Goal: Task Accomplishment & Management: Use online tool/utility

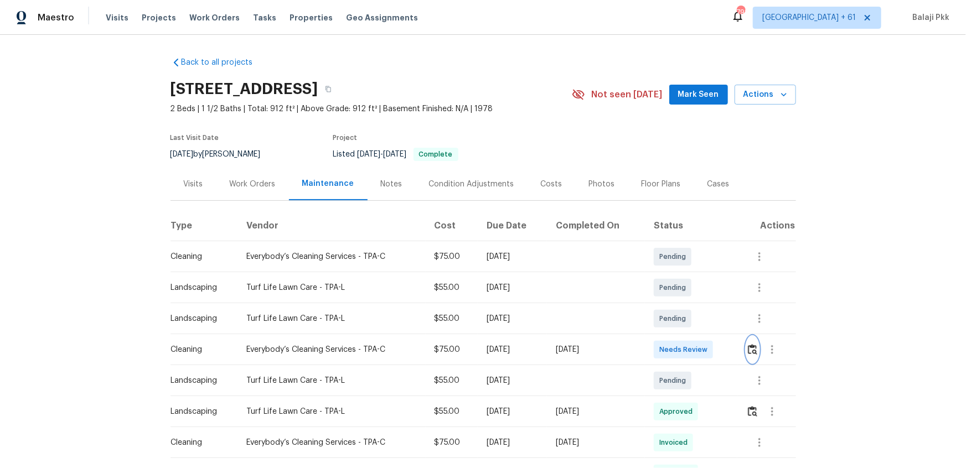
click at [687, 311] on img "button" at bounding box center [752, 349] width 9 height 11
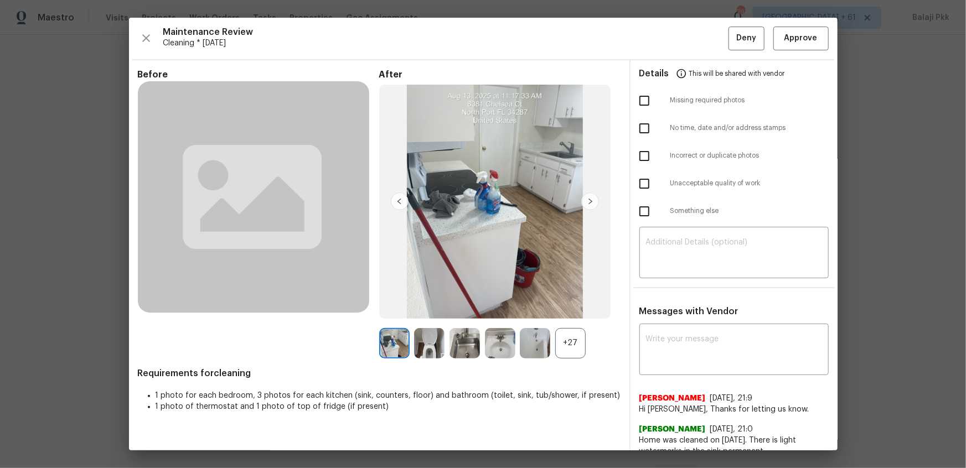
click at [578, 311] on div "+27" at bounding box center [570, 343] width 30 height 30
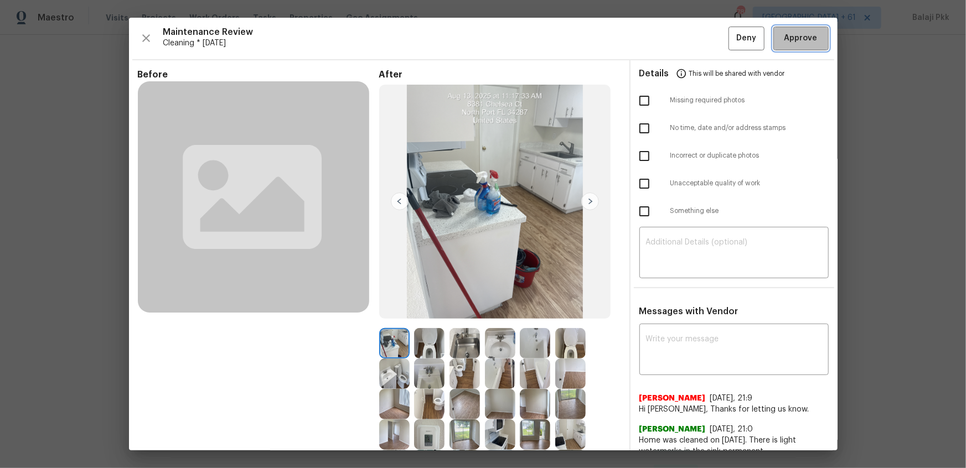
click at [687, 35] on button "Approve" at bounding box center [801, 39] width 55 height 24
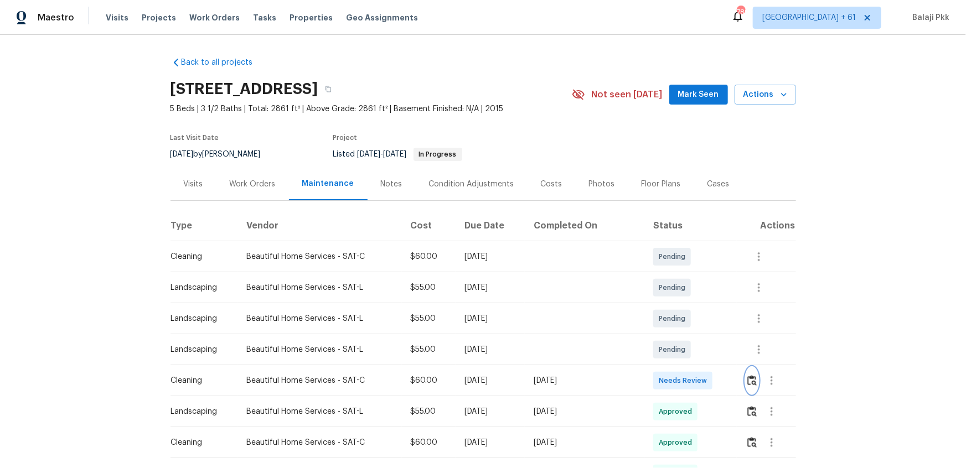
click at [687, 311] on img "button" at bounding box center [752, 380] width 9 height 11
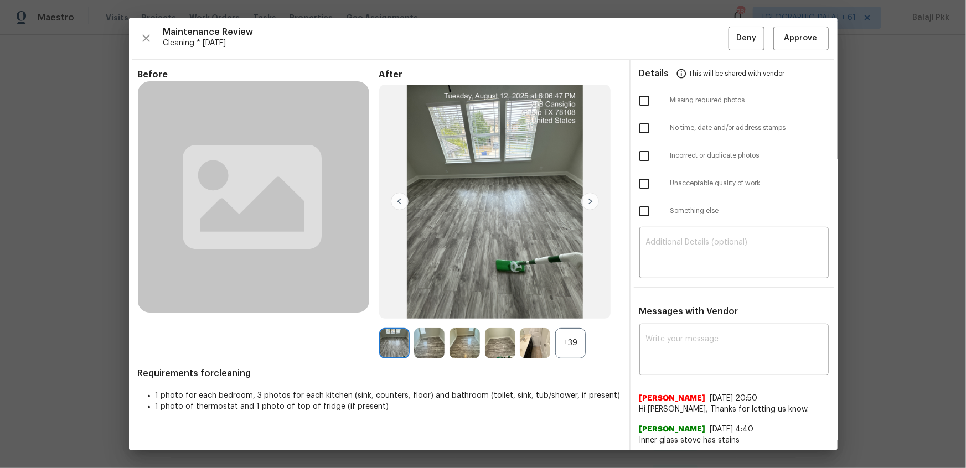
click at [561, 311] on div "+39" at bounding box center [570, 343] width 30 height 30
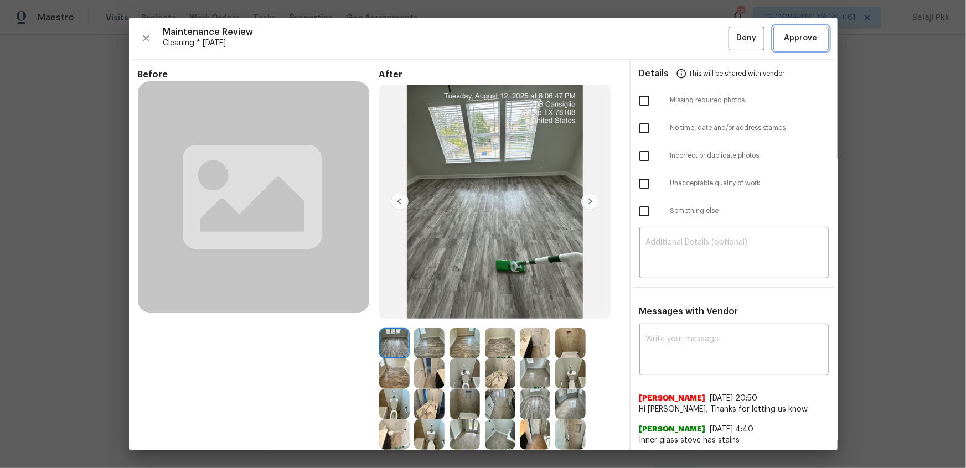
click at [687, 41] on span "Approve" at bounding box center [801, 39] width 33 height 14
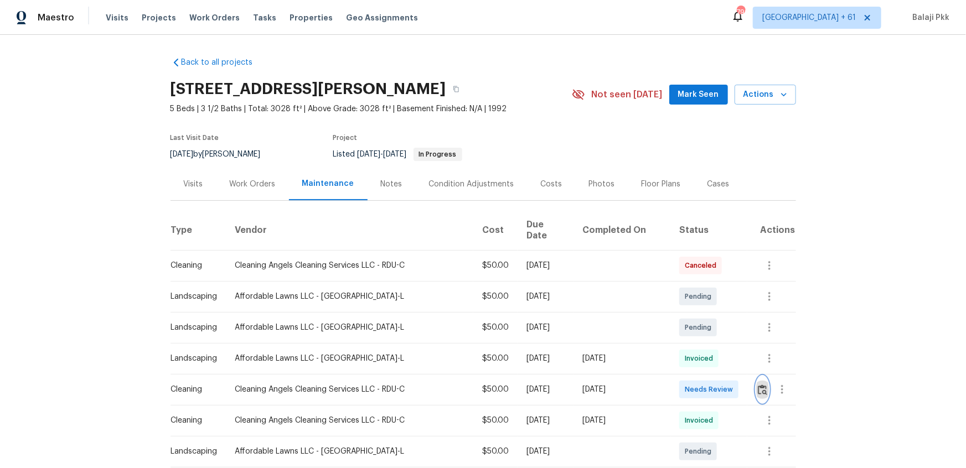
click at [687, 311] on img "button" at bounding box center [762, 390] width 9 height 11
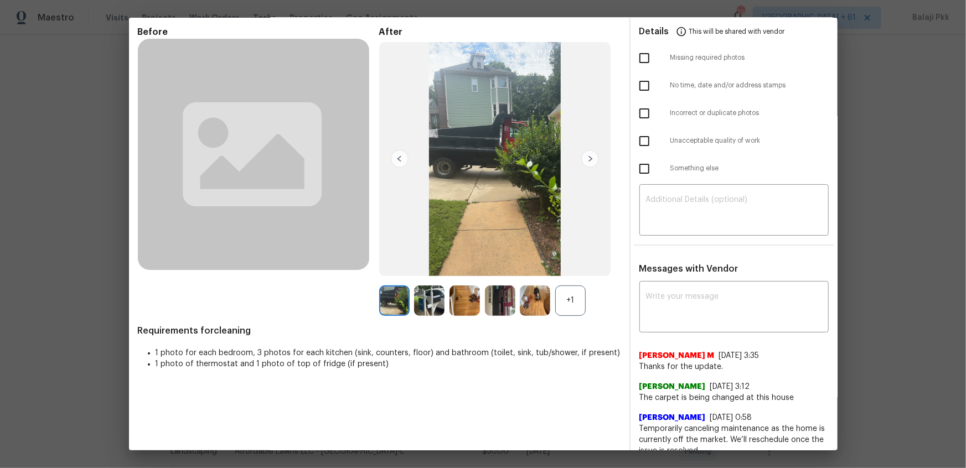
scroll to position [129, 0]
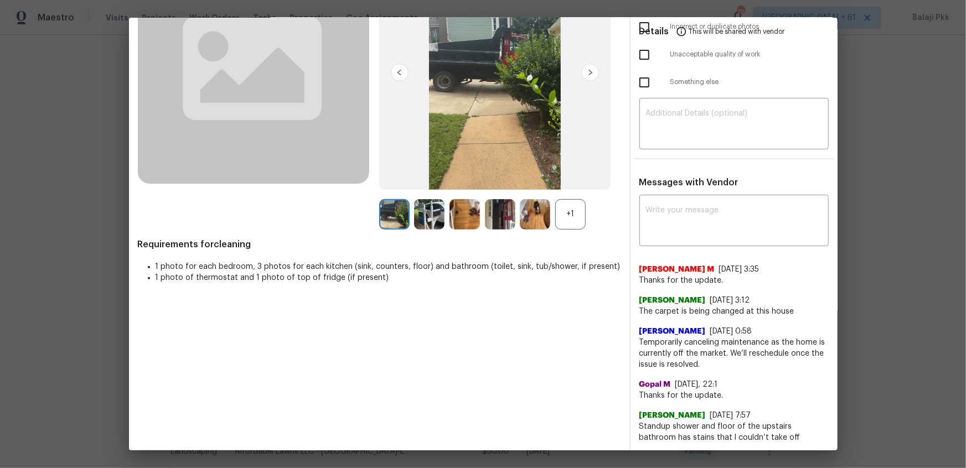
click at [565, 214] on div "+1" at bounding box center [570, 214] width 30 height 30
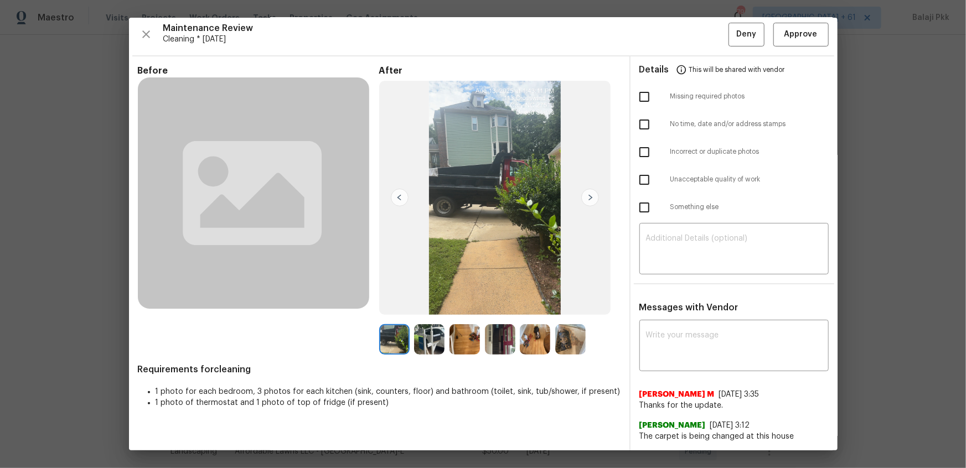
scroll to position [0, 0]
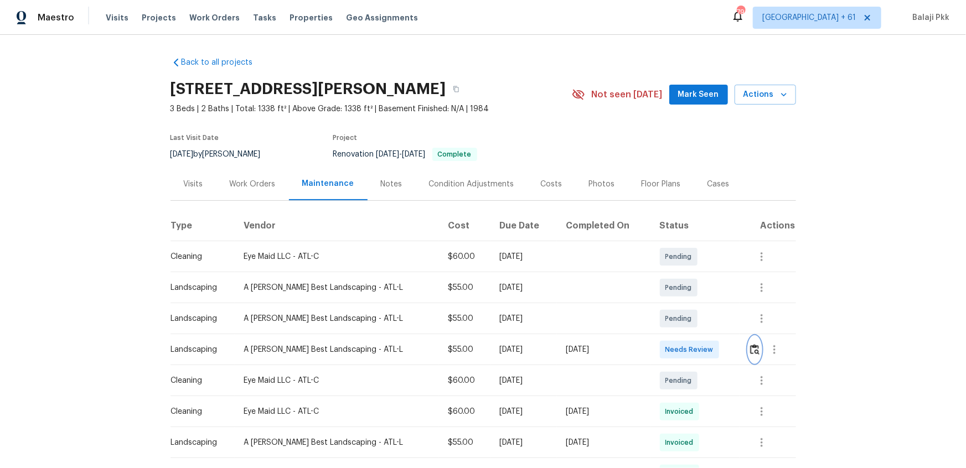
click at [687, 311] on img "button" at bounding box center [754, 349] width 9 height 11
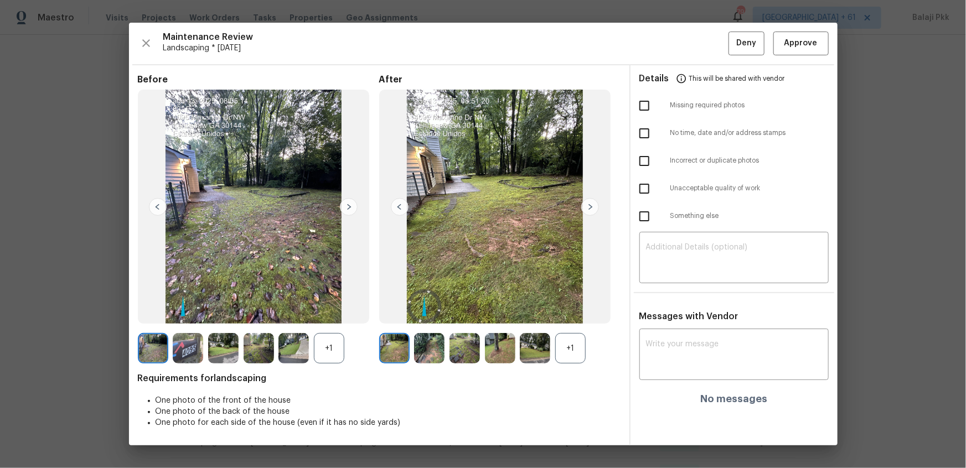
click at [579, 311] on div "+1" at bounding box center [570, 348] width 30 height 30
drag, startPoint x: 338, startPoint y: 341, endPoint x: 210, endPoint y: 89, distance: 282.3
click at [338, 311] on div "+1" at bounding box center [329, 348] width 30 height 30
click at [687, 43] on span "Approve" at bounding box center [801, 44] width 33 height 14
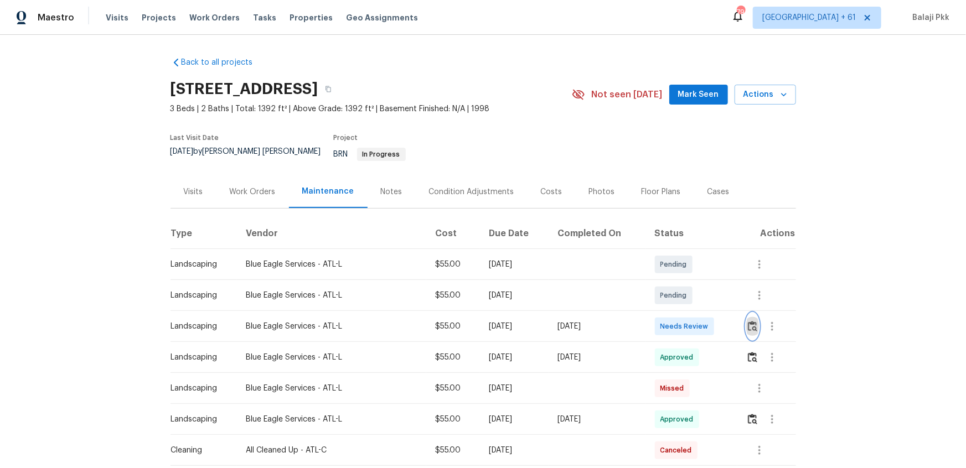
click at [687, 311] on img "button" at bounding box center [752, 326] width 9 height 11
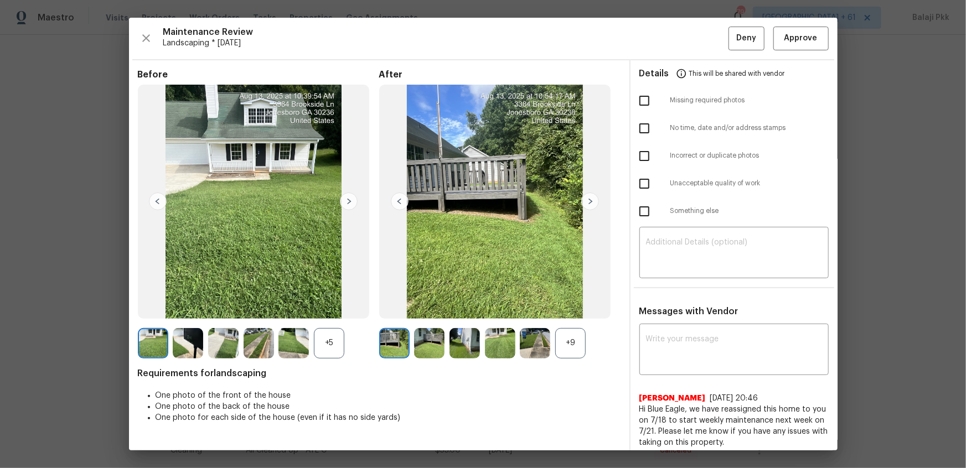
click at [564, 311] on div "+9" at bounding box center [570, 343] width 30 height 30
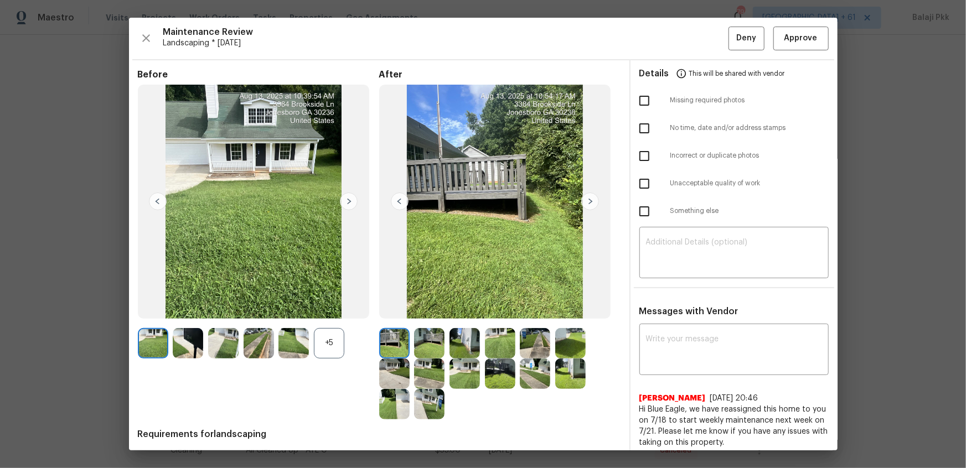
drag, startPoint x: 340, startPoint y: 337, endPoint x: 224, endPoint y: 18, distance: 339.0
click at [339, 311] on div "+5" at bounding box center [329, 343] width 30 height 30
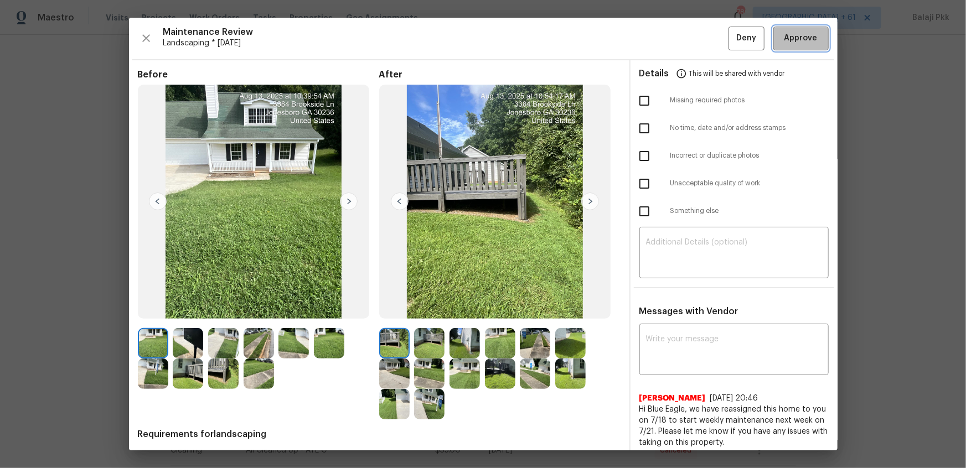
click at [687, 39] on span "Approve" at bounding box center [801, 39] width 33 height 14
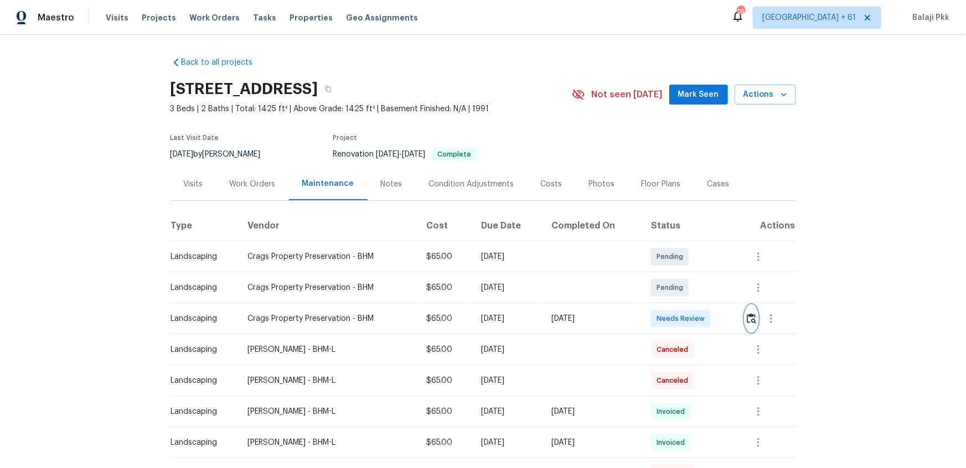
click at [687, 311] on img "button" at bounding box center [751, 318] width 9 height 11
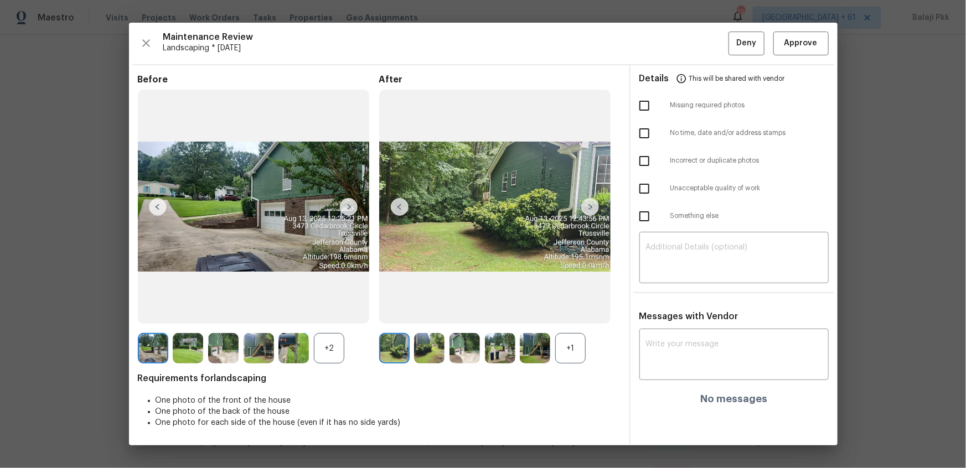
click at [580, 311] on div "+1" at bounding box center [570, 348] width 30 height 30
click at [331, 311] on div "+2" at bounding box center [329, 348] width 30 height 30
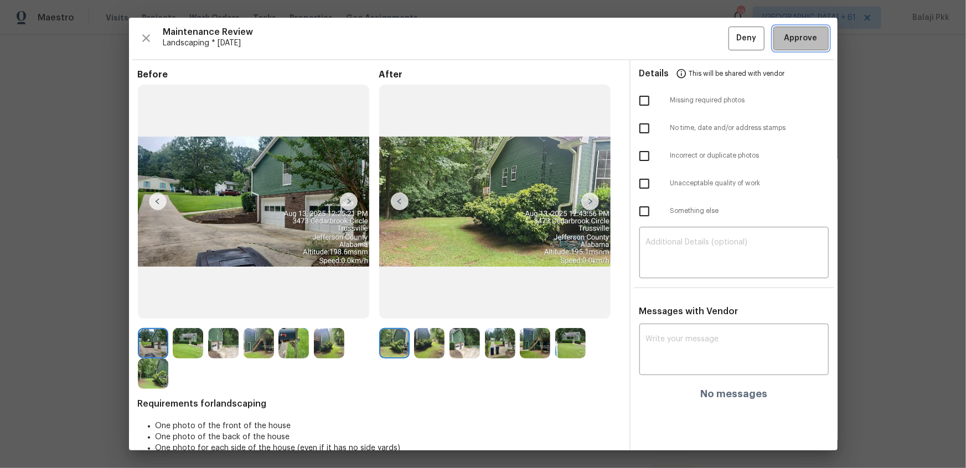
click at [687, 32] on button "Approve" at bounding box center [801, 39] width 55 height 24
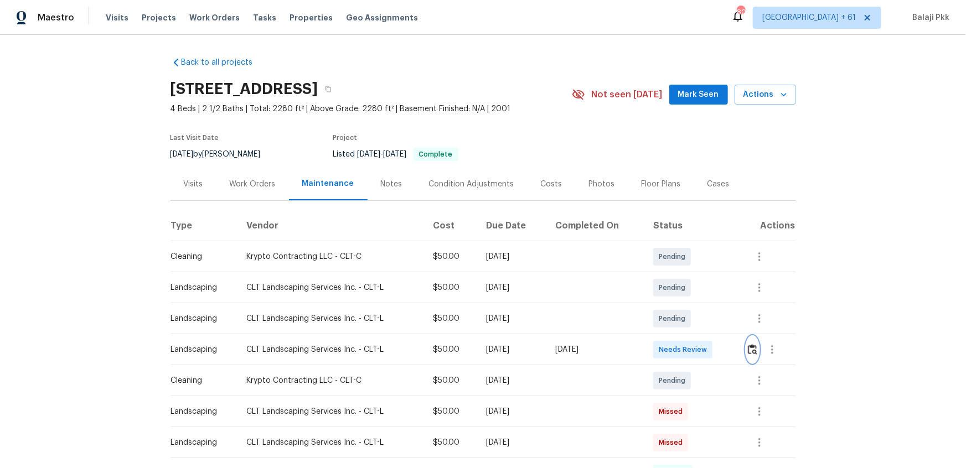
click at [687, 311] on img "button" at bounding box center [752, 349] width 9 height 11
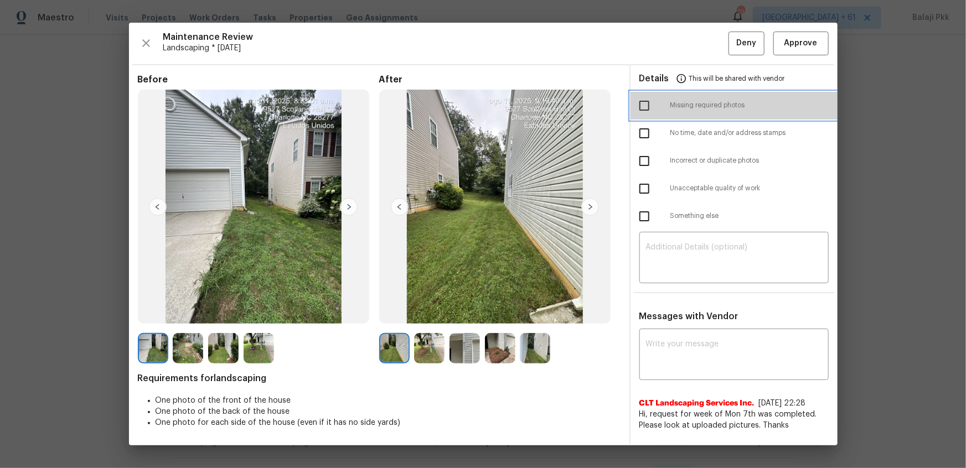
click at [677, 100] on div "Missing required photos" at bounding box center [734, 106] width 207 height 28
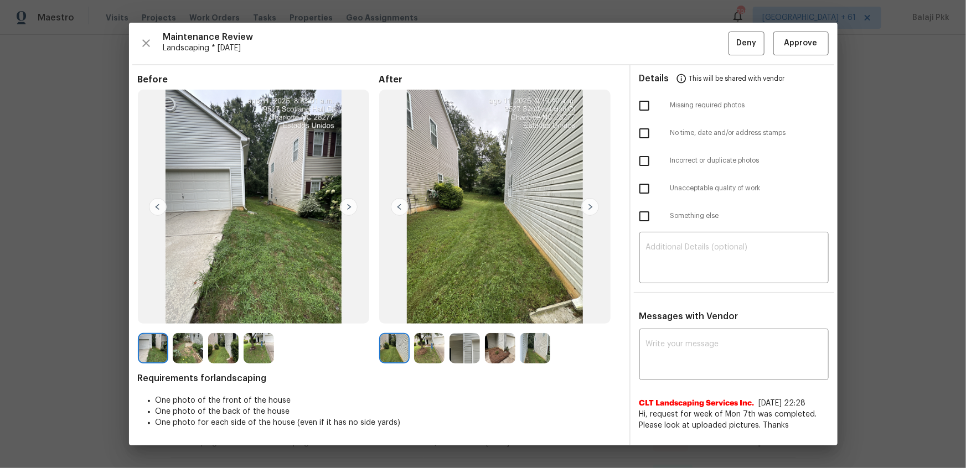
click at [642, 101] on input "checkbox" at bounding box center [644, 105] width 23 height 23
checkbox input "true"
click at [674, 260] on textarea at bounding box center [734, 259] width 176 height 31
paste textarea "Maintenance Audit Team: Hello! Unfortunately, this Landscaping visit completed …"
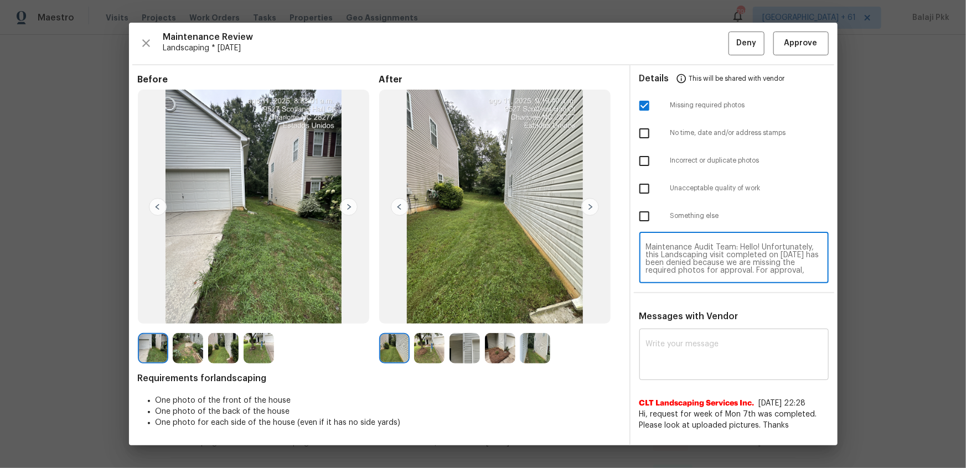
scroll to position [93, 0]
type textarea "Maintenance Audit Team: Hello! Unfortunately, this Landscaping visit completed …"
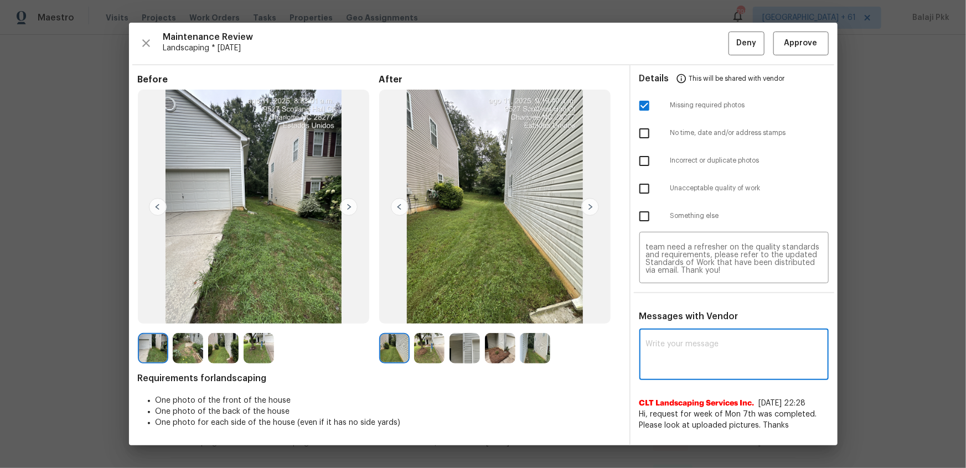
click at [687, 311] on textarea at bounding box center [734, 356] width 176 height 31
paste textarea "Maintenance Audit Team: Hello! Unfortunately, this Landscaping visit completed …"
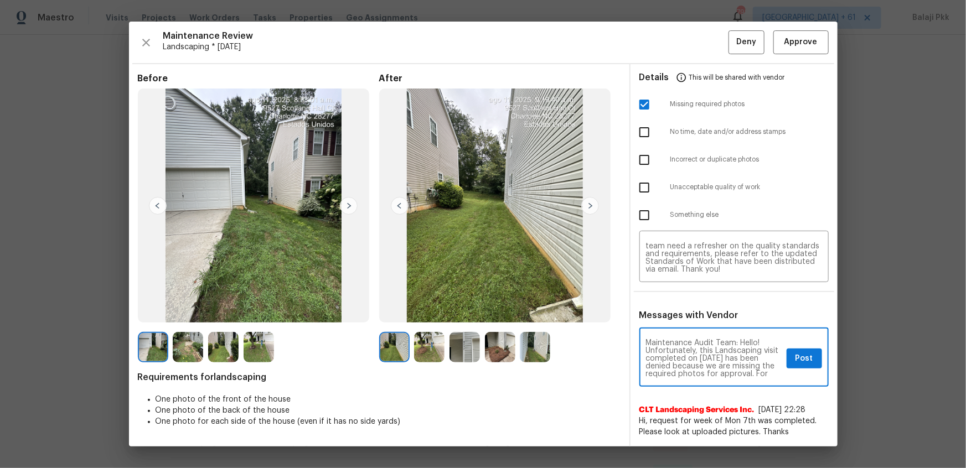
scroll to position [124, 0]
type textarea "Maintenance Audit Team: Hello! Unfortunately, this Landscaping visit completed …"
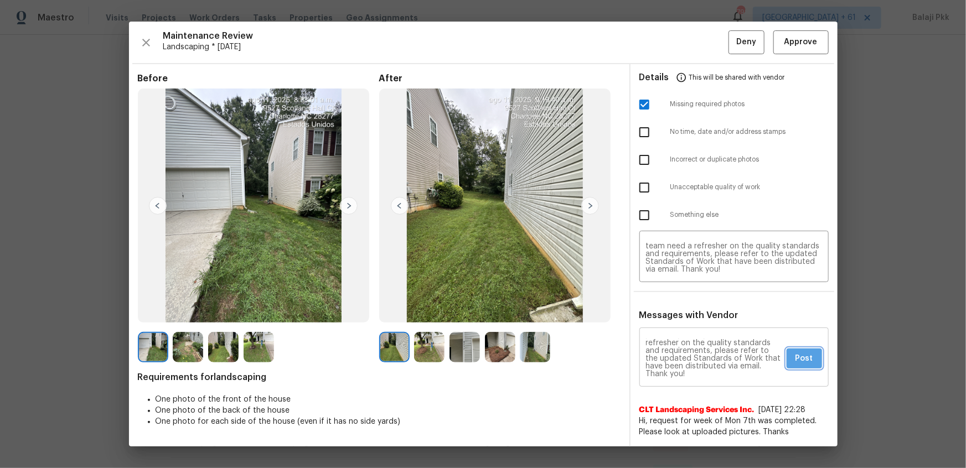
click at [687, 311] on span "Post" at bounding box center [805, 359] width 18 height 14
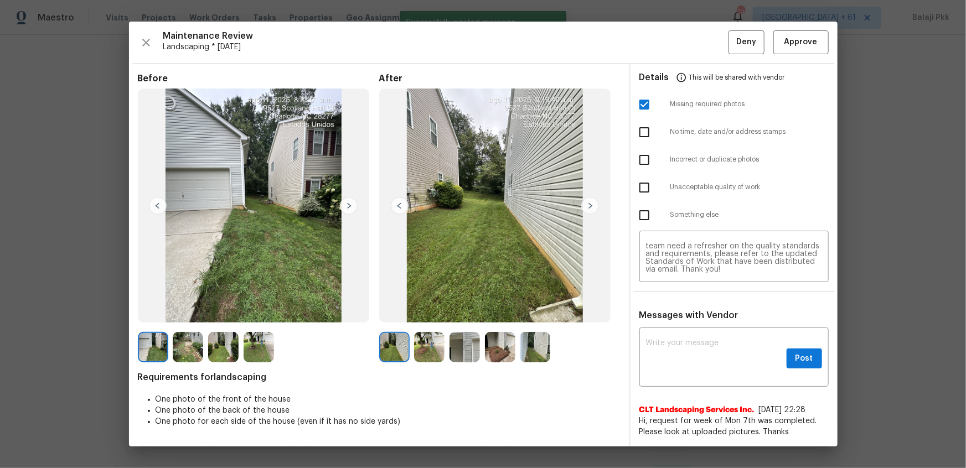
scroll to position [0, 0]
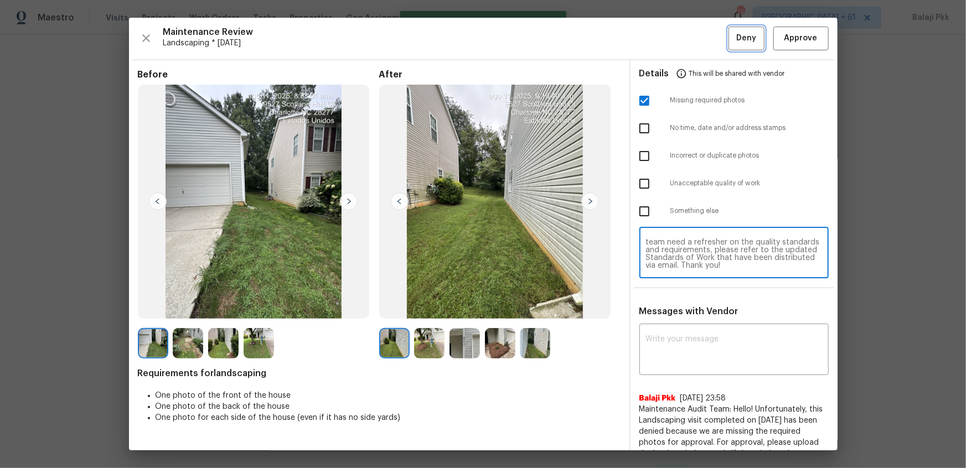
click at [687, 47] on button "Deny" at bounding box center [747, 39] width 36 height 24
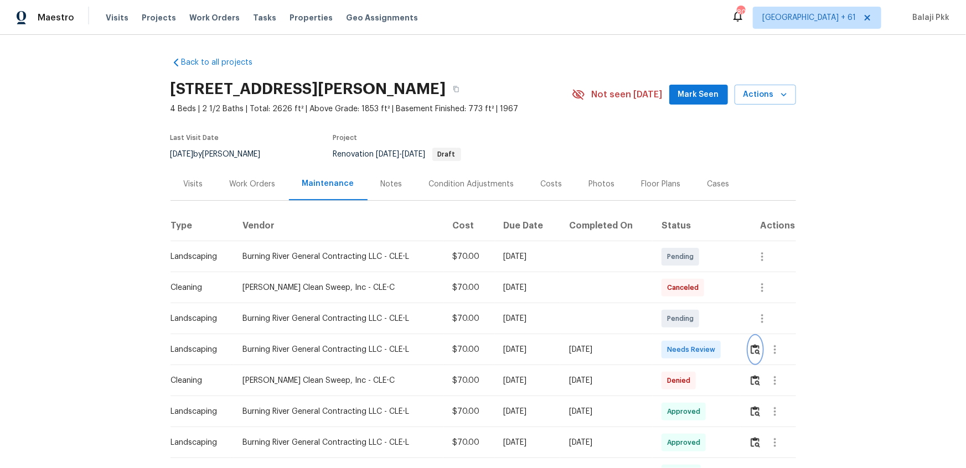
click at [687, 311] on button "button" at bounding box center [755, 350] width 13 height 27
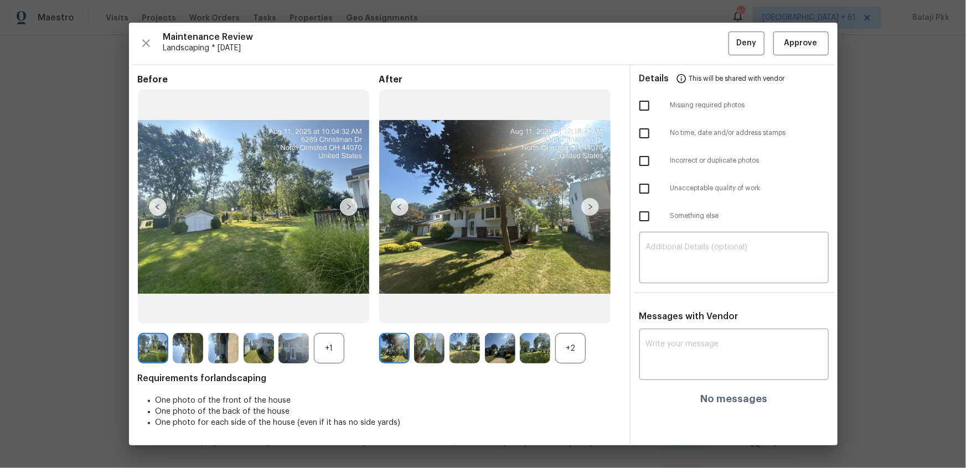
click at [580, 311] on div "+2" at bounding box center [570, 348] width 30 height 30
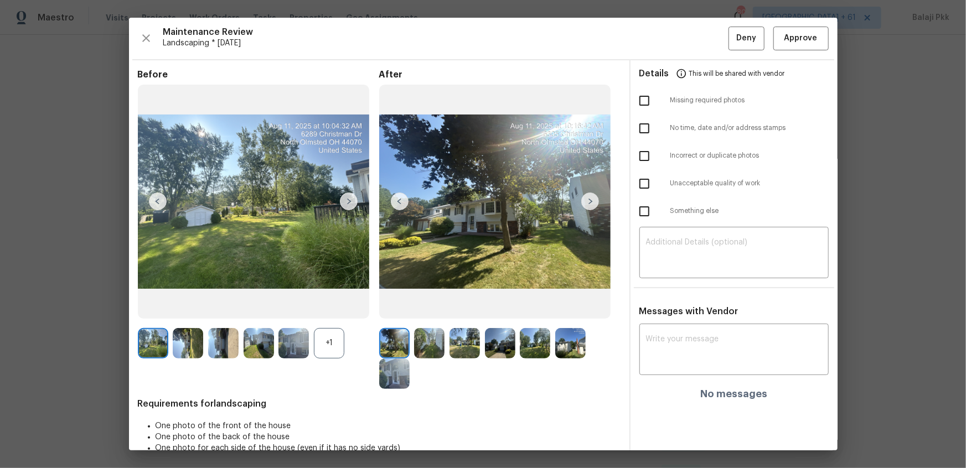
drag, startPoint x: 337, startPoint y: 352, endPoint x: 332, endPoint y: 273, distance: 79.4
click at [337, 311] on div "+1" at bounding box center [329, 343] width 30 height 30
click at [687, 38] on span "Approve" at bounding box center [801, 39] width 33 height 14
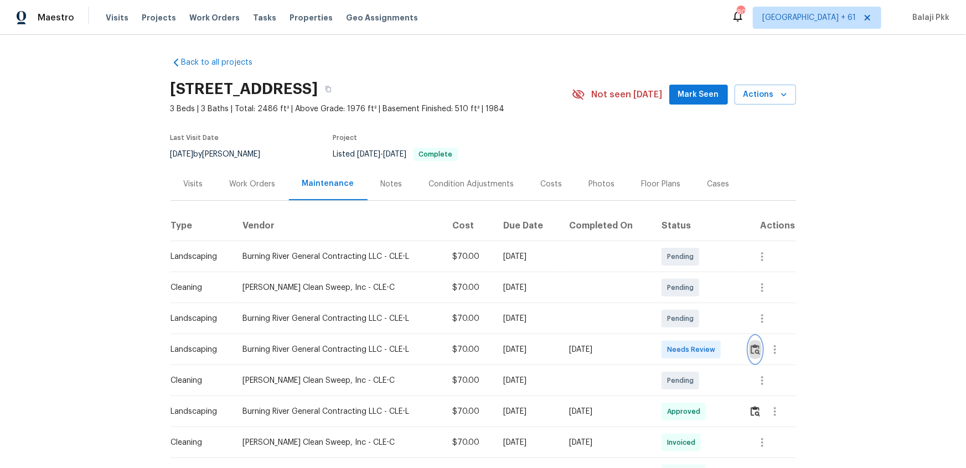
click at [687, 311] on button "button" at bounding box center [755, 350] width 13 height 27
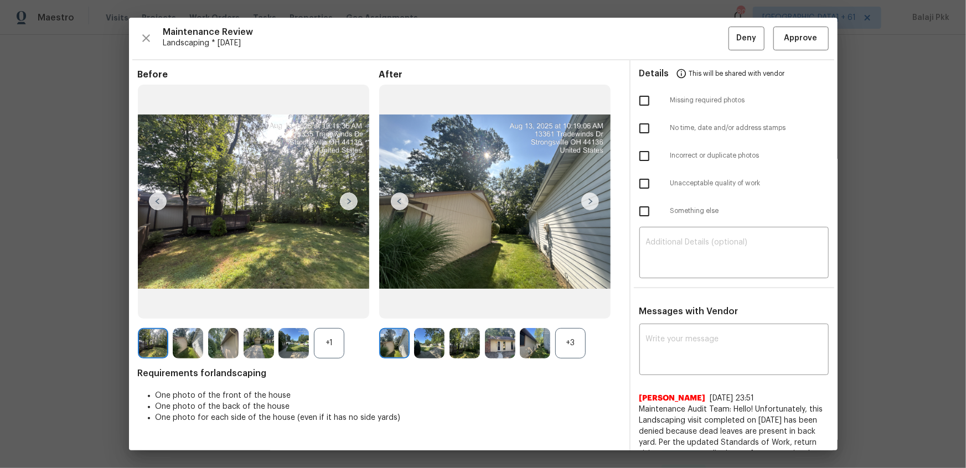
click at [331, 311] on div "+1" at bounding box center [329, 343] width 30 height 30
click at [570, 311] on div "+3" at bounding box center [570, 343] width 30 height 30
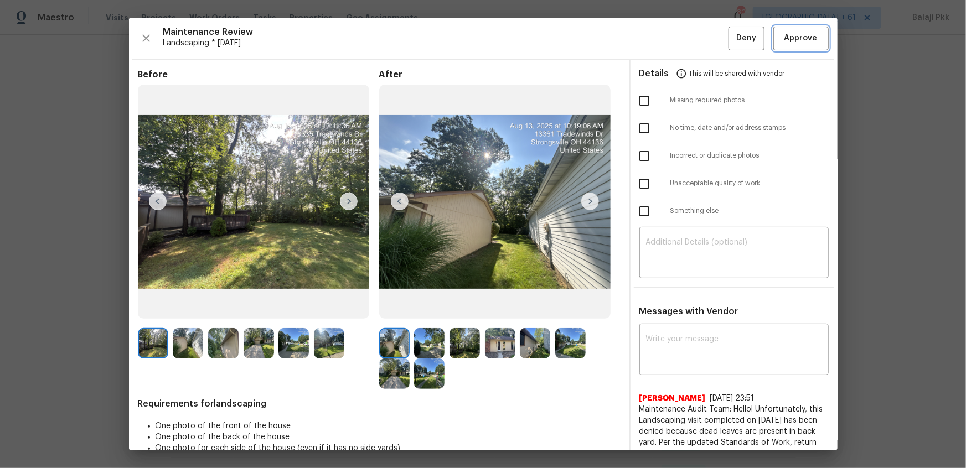
drag, startPoint x: 798, startPoint y: 40, endPoint x: 726, endPoint y: 3, distance: 81.0
click at [687, 40] on span "Approve" at bounding box center [801, 39] width 33 height 14
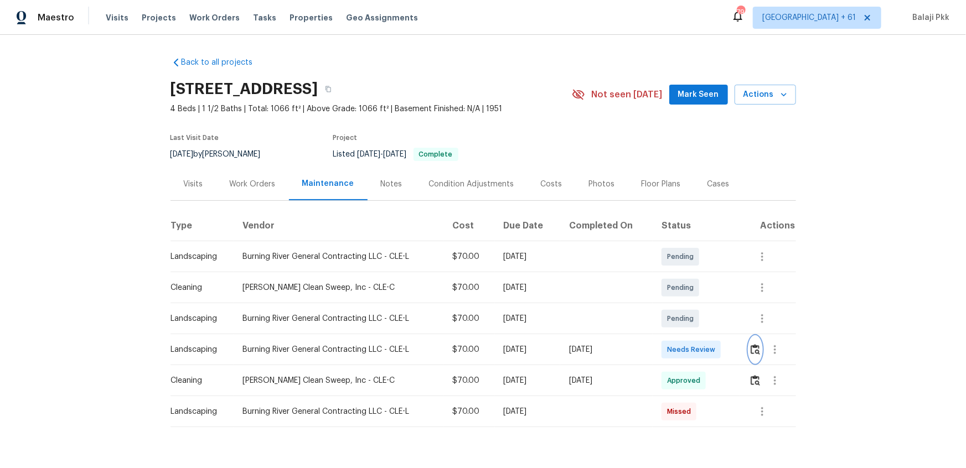
click at [687, 311] on img "button" at bounding box center [755, 349] width 9 height 11
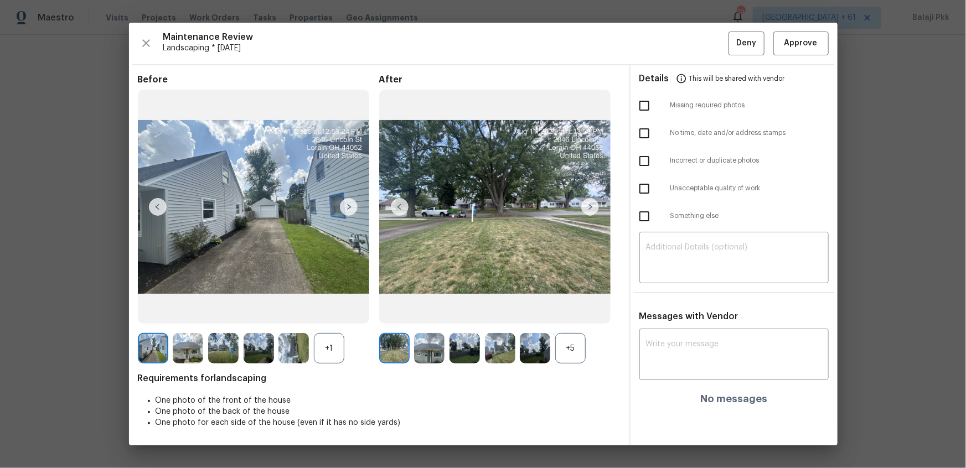
click at [581, 311] on div "+5" at bounding box center [570, 348] width 30 height 30
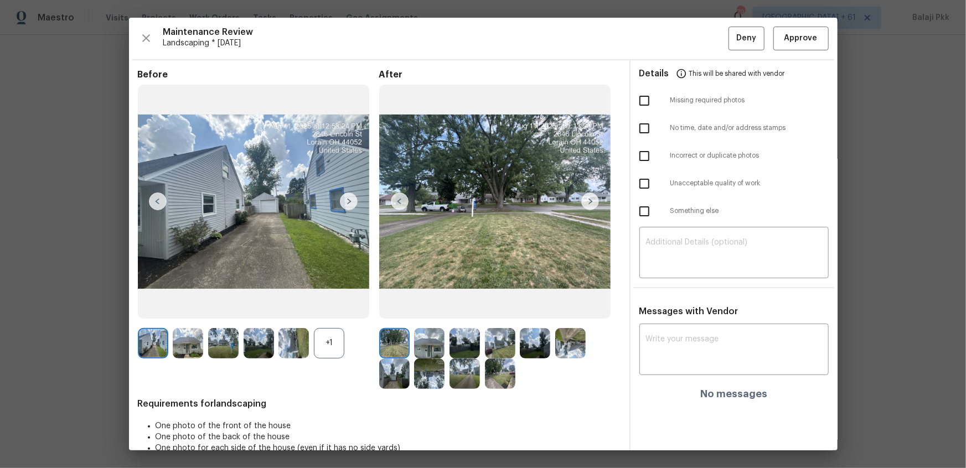
click at [333, 311] on div "+1" at bounding box center [329, 343] width 30 height 30
click at [687, 44] on span "Approve" at bounding box center [801, 39] width 33 height 14
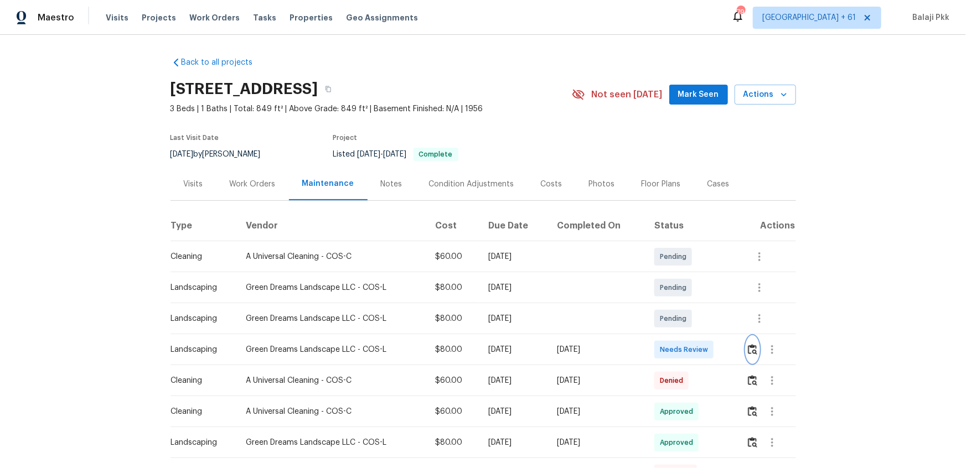
click at [687, 311] on img "button" at bounding box center [752, 349] width 9 height 11
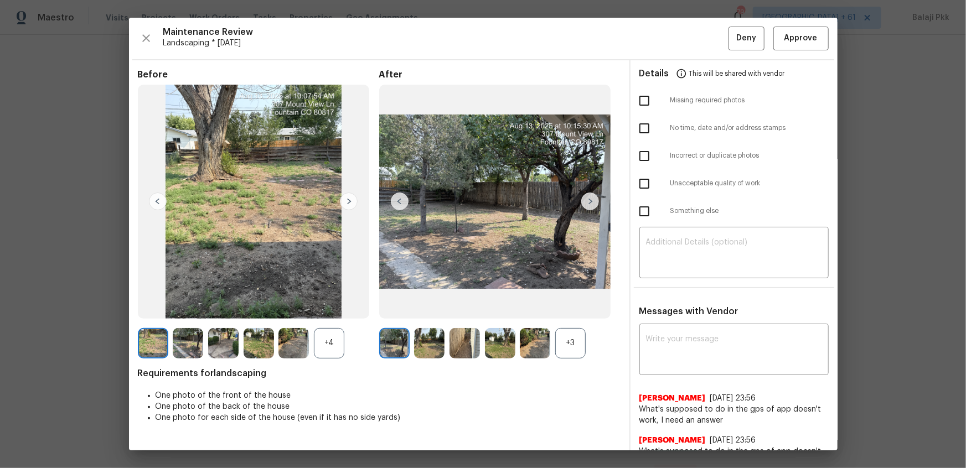
click at [583, 311] on div "+3" at bounding box center [499, 343] width 241 height 30
click at [338, 311] on div "+4" at bounding box center [329, 343] width 30 height 30
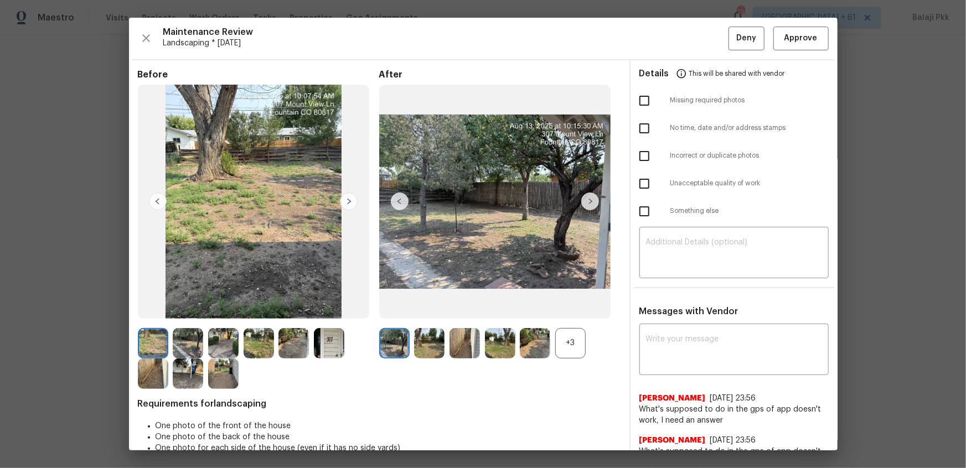
click at [559, 311] on div "+3" at bounding box center [570, 343] width 30 height 30
click at [687, 39] on span "Approve" at bounding box center [801, 39] width 33 height 14
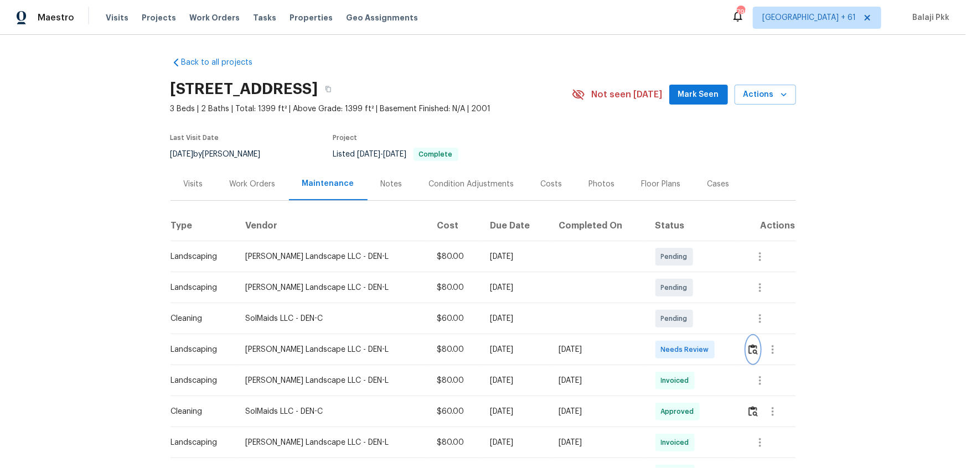
click at [687, 311] on img "button" at bounding box center [753, 349] width 9 height 11
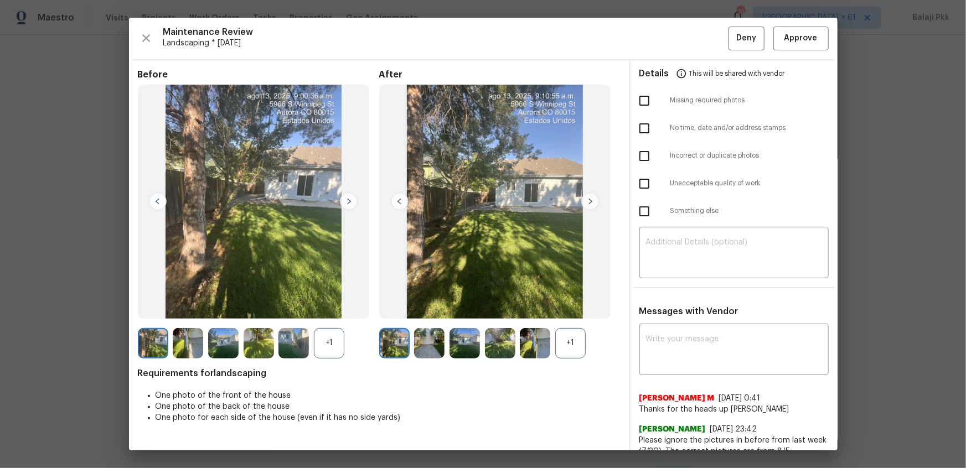
click at [563, 311] on div "+1" at bounding box center [570, 343] width 30 height 30
click at [328, 311] on div "+1" at bounding box center [329, 343] width 30 height 30
click at [687, 38] on span "Approve" at bounding box center [801, 39] width 33 height 14
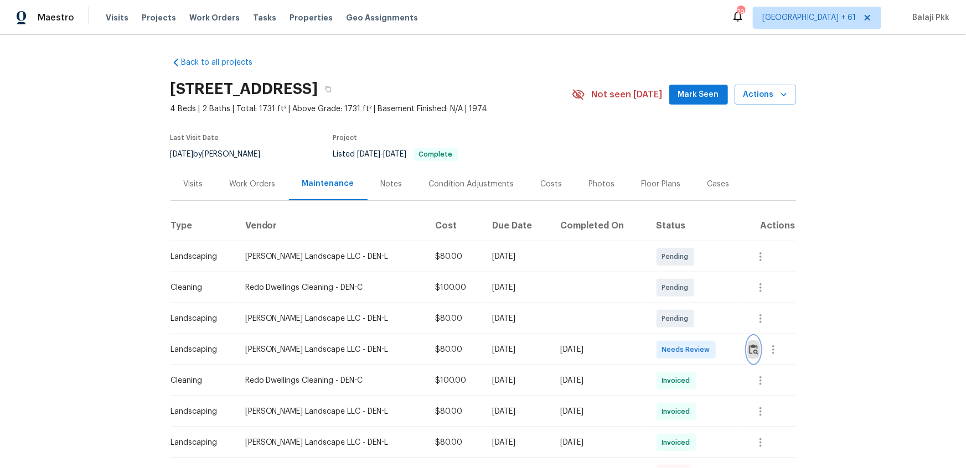
click at [687, 311] on img "button" at bounding box center [753, 349] width 9 height 11
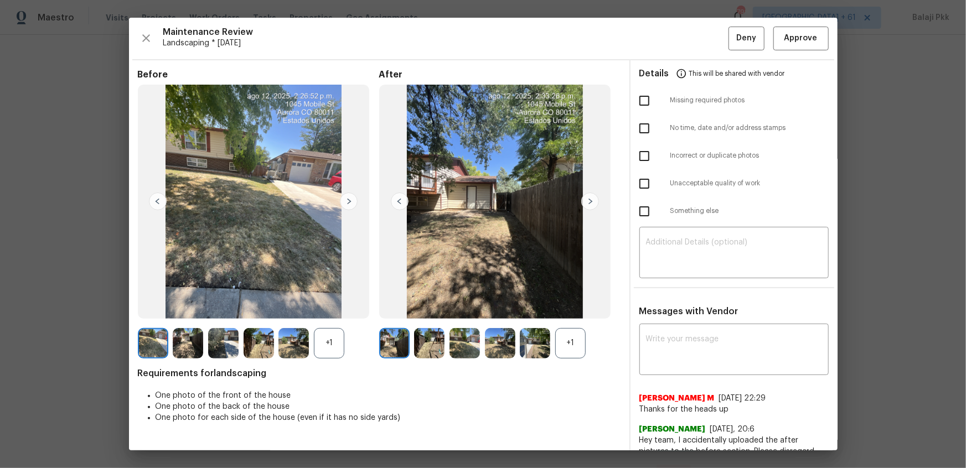
click at [560, 311] on div "+1" at bounding box center [570, 343] width 30 height 30
drag, startPoint x: 332, startPoint y: 345, endPoint x: 273, endPoint y: 157, distance: 197.4
click at [332, 311] on div "+1" at bounding box center [329, 343] width 30 height 30
click at [687, 35] on span "Approve" at bounding box center [801, 39] width 33 height 14
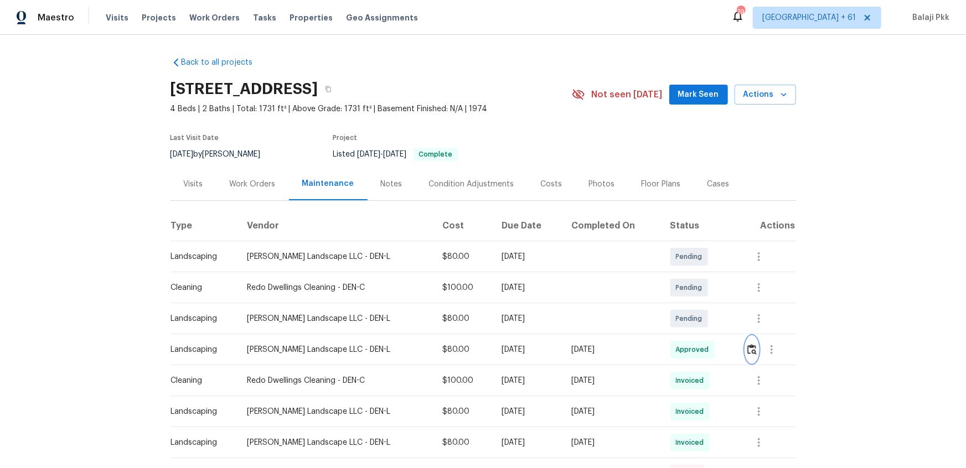
click at [687, 311] on button "button" at bounding box center [752, 350] width 13 height 27
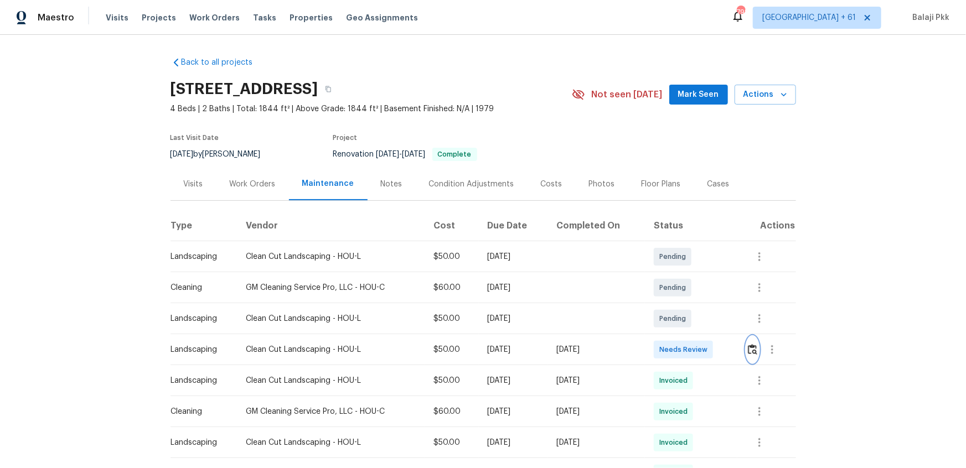
click at [687, 311] on img "button" at bounding box center [752, 349] width 9 height 11
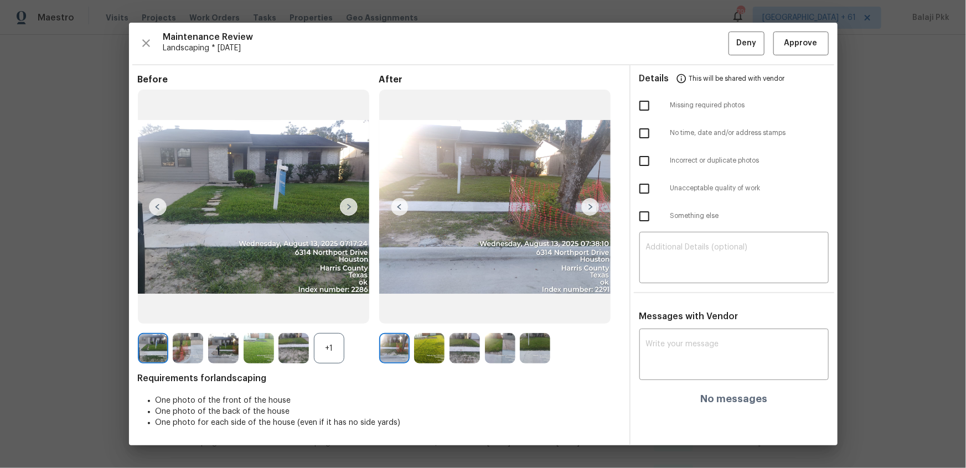
drag, startPoint x: 338, startPoint y: 349, endPoint x: 327, endPoint y: 120, distance: 229.0
click at [338, 311] on div "+1" at bounding box center [329, 348] width 30 height 30
click at [687, 43] on span "Approve" at bounding box center [801, 44] width 38 height 14
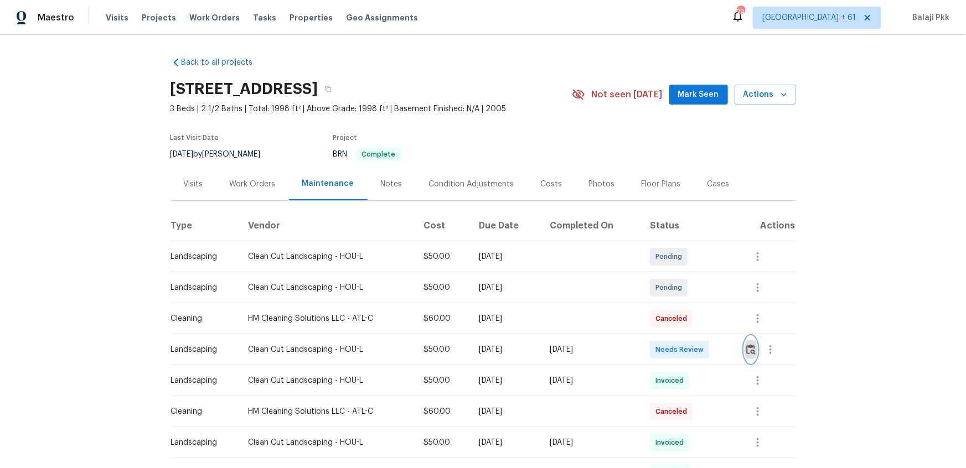
click at [687, 311] on img "button" at bounding box center [750, 349] width 9 height 11
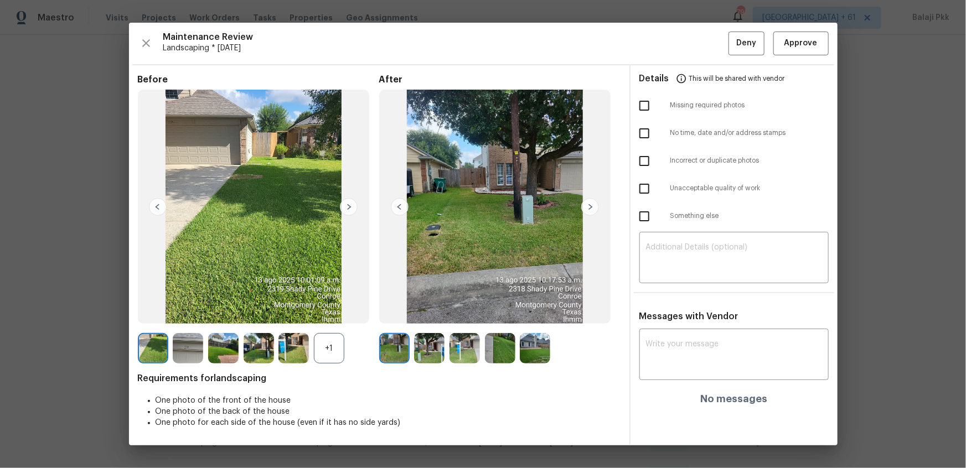
drag, startPoint x: 335, startPoint y: 349, endPoint x: 161, endPoint y: 25, distance: 367.9
click at [334, 311] on div "+1" at bounding box center [329, 348] width 30 height 30
click at [687, 48] on span "Approve" at bounding box center [801, 44] width 33 height 14
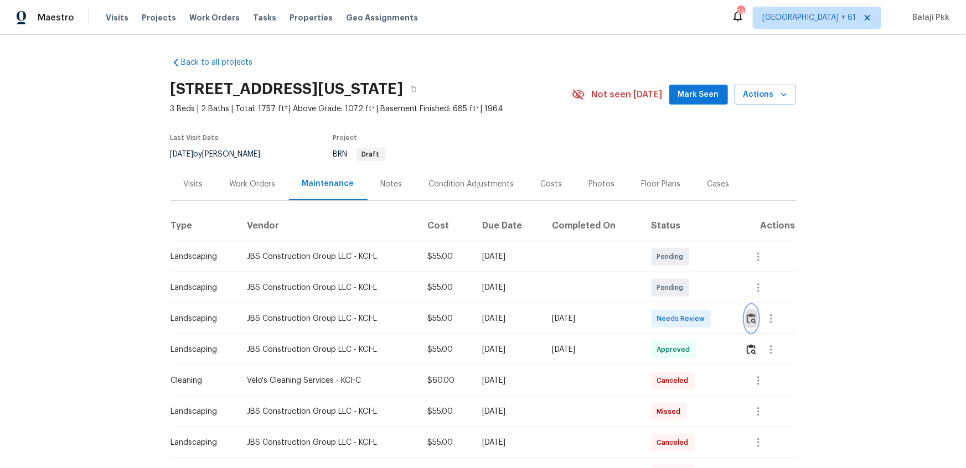
click at [687, 311] on button "button" at bounding box center [751, 319] width 13 height 27
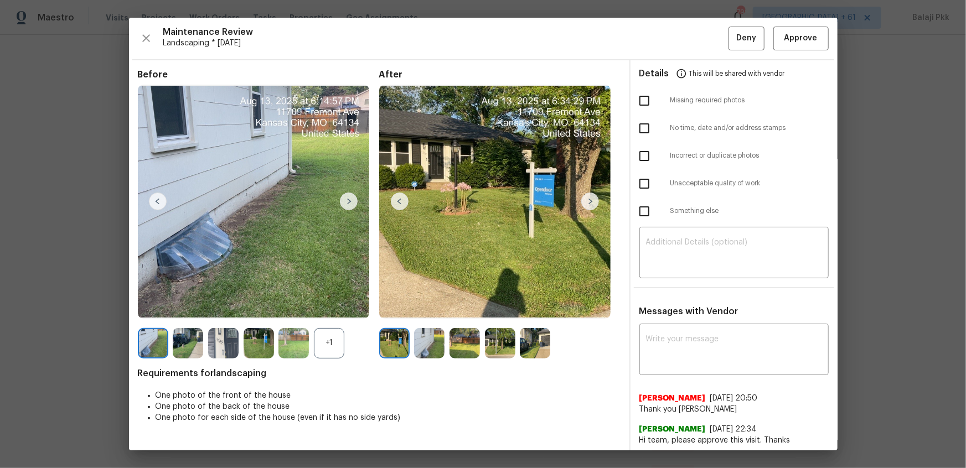
click at [314, 311] on div "+1" at bounding box center [329, 343] width 30 height 30
click at [687, 39] on span "Approve" at bounding box center [801, 39] width 33 height 14
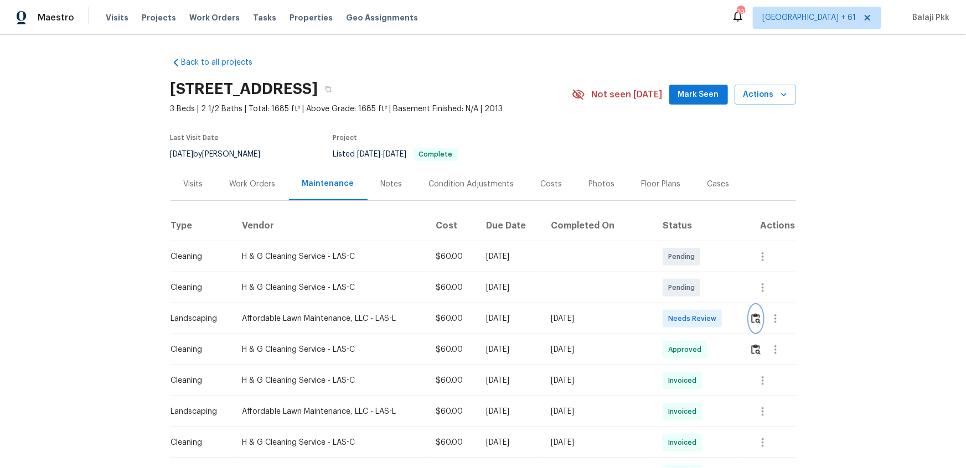
click at [753, 320] on img "button" at bounding box center [755, 318] width 9 height 11
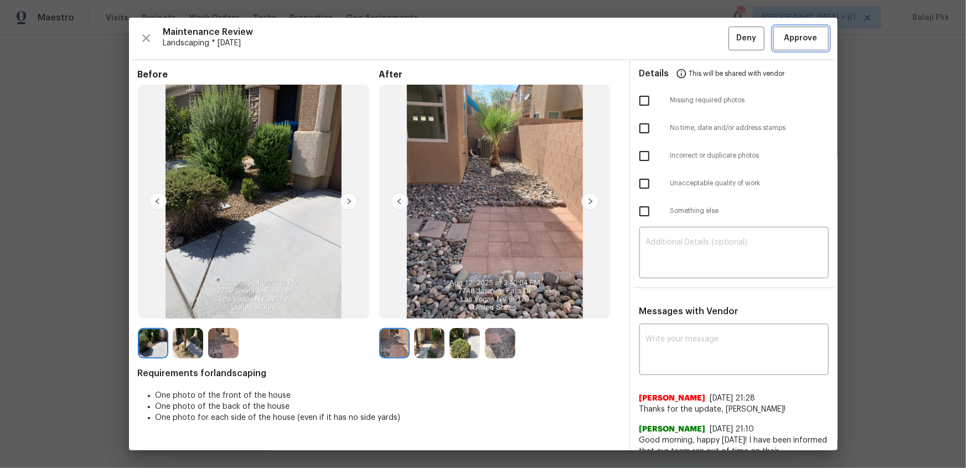
click at [813, 43] on button "Approve" at bounding box center [801, 39] width 55 height 24
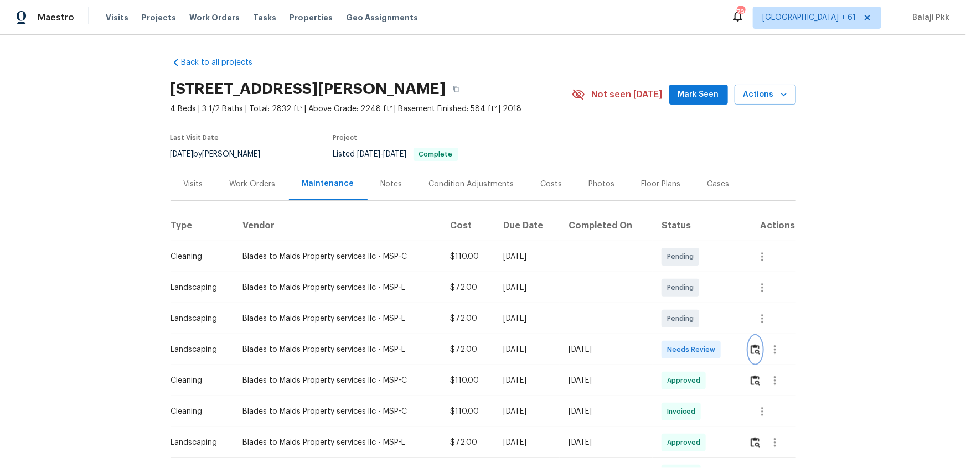
click at [687, 311] on img "button" at bounding box center [755, 349] width 9 height 11
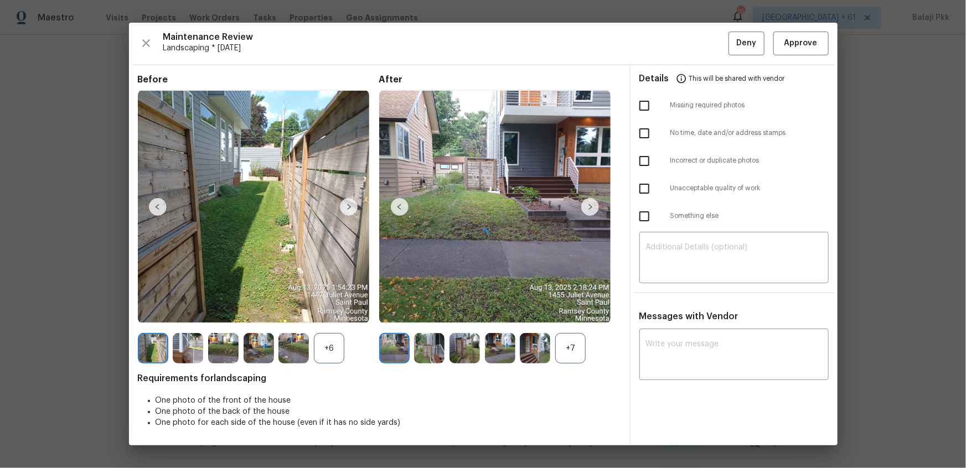
click at [585, 311] on div at bounding box center [483, 234] width 709 height 423
click at [570, 311] on div at bounding box center [483, 234] width 709 height 423
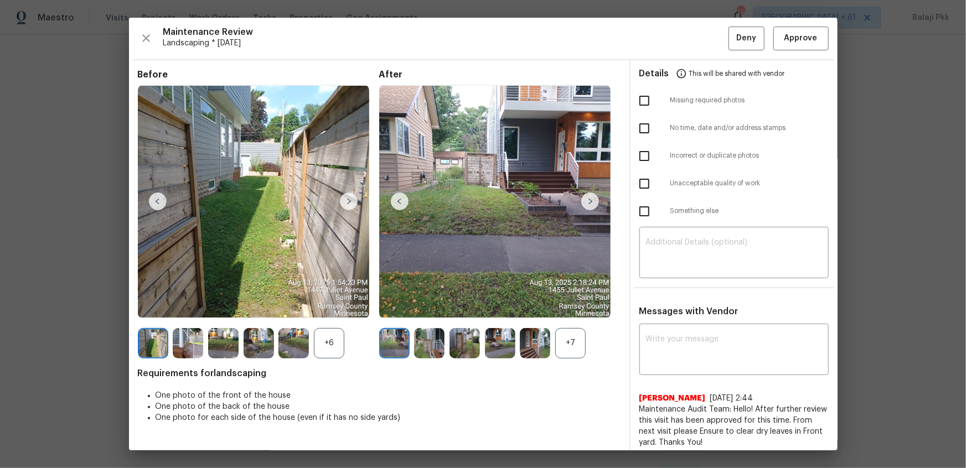
click at [327, 311] on div "+6" at bounding box center [329, 343] width 30 height 30
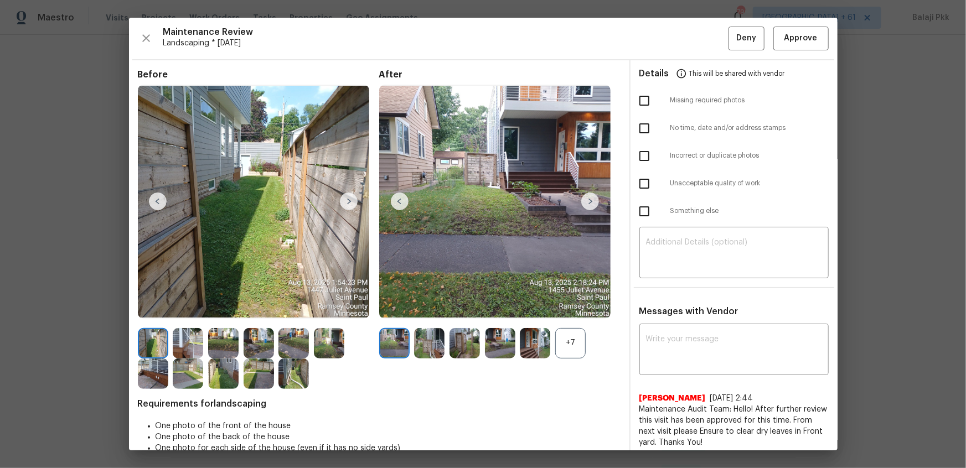
drag, startPoint x: 564, startPoint y: 348, endPoint x: 526, endPoint y: 247, distance: 108.3
click at [564, 311] on div "+7" at bounding box center [570, 343] width 30 height 30
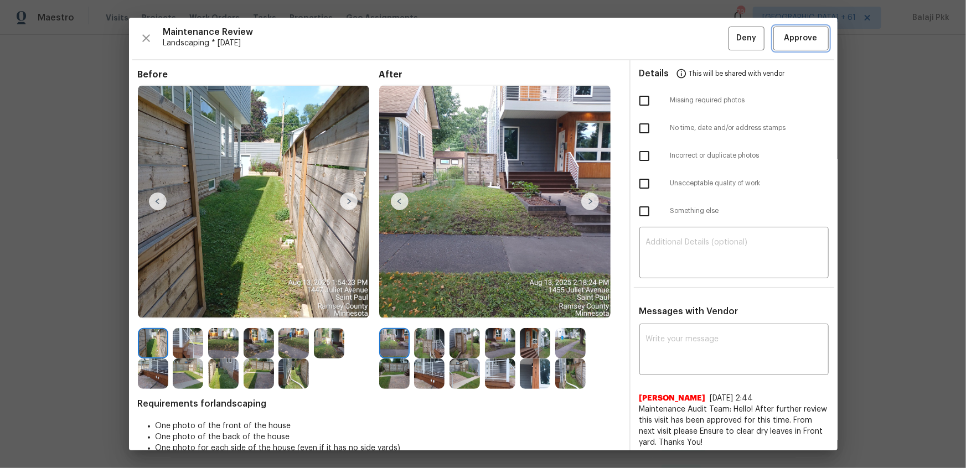
click at [687, 32] on span "Approve" at bounding box center [801, 39] width 38 height 14
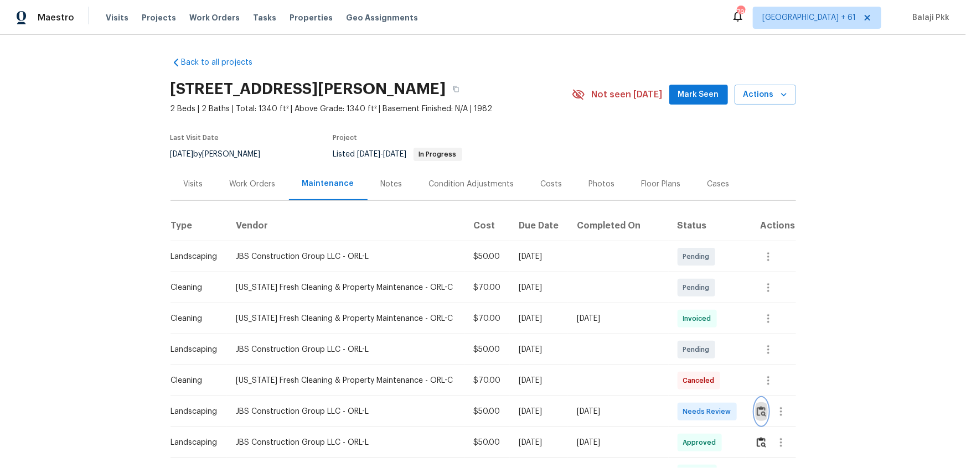
click at [687, 311] on img "button" at bounding box center [761, 411] width 9 height 11
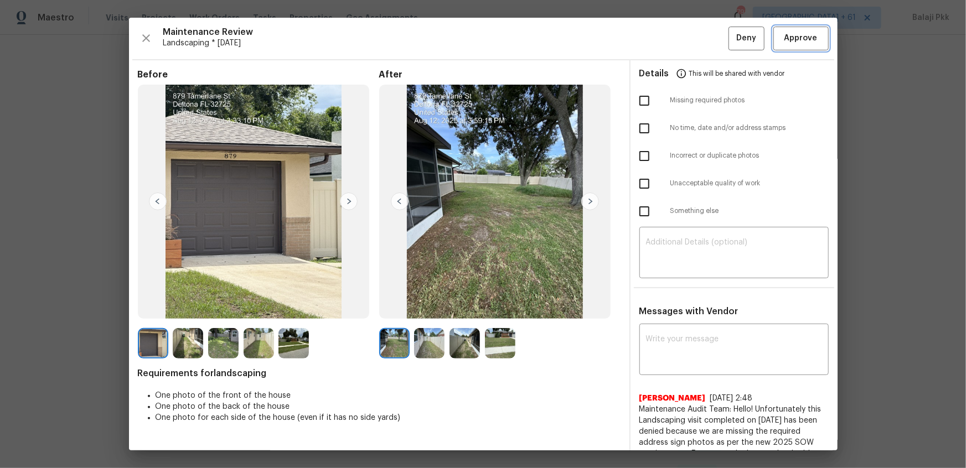
click at [687, 37] on span "Approve" at bounding box center [801, 39] width 33 height 14
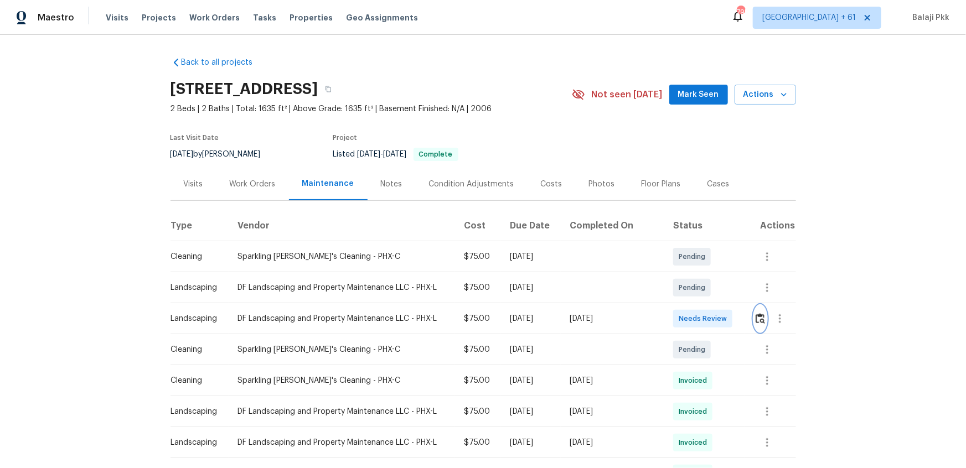
click at [687, 311] on img "button" at bounding box center [760, 318] width 9 height 11
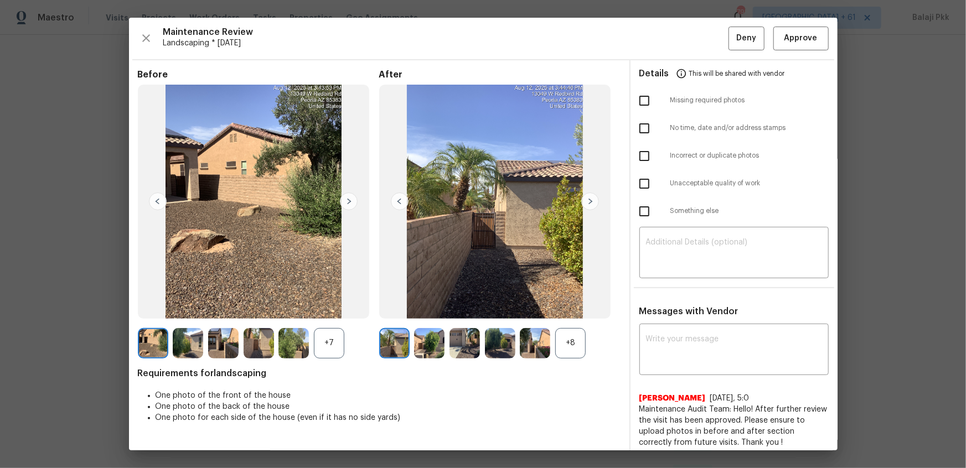
drag, startPoint x: 579, startPoint y: 354, endPoint x: 540, endPoint y: 344, distance: 40.2
click at [579, 311] on div "+8" at bounding box center [570, 343] width 30 height 30
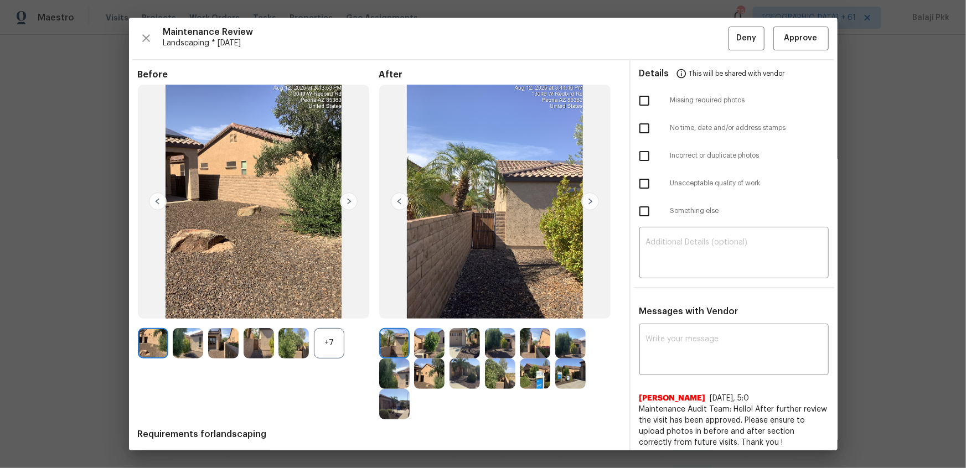
click at [328, 311] on div "+7" at bounding box center [329, 343] width 30 height 30
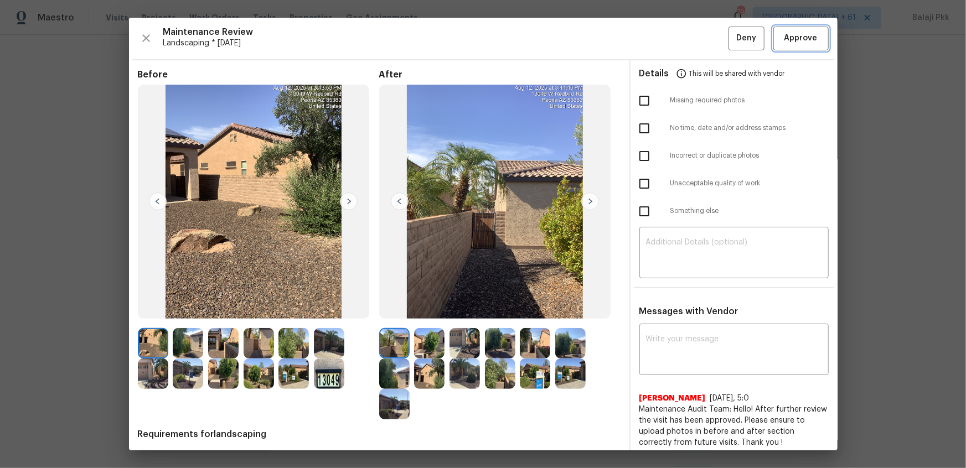
drag, startPoint x: 796, startPoint y: 47, endPoint x: 769, endPoint y: 28, distance: 33.3
click at [687, 47] on button "Approve" at bounding box center [801, 39] width 55 height 24
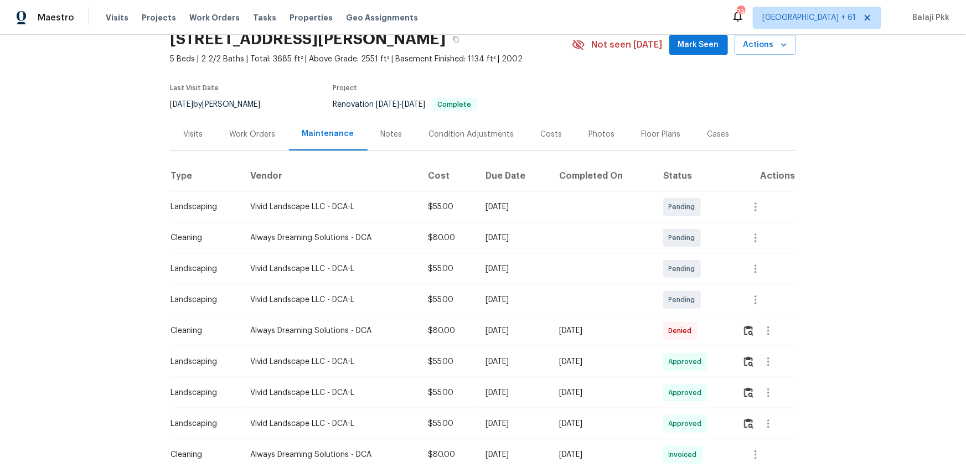
scroll to position [100, 0]
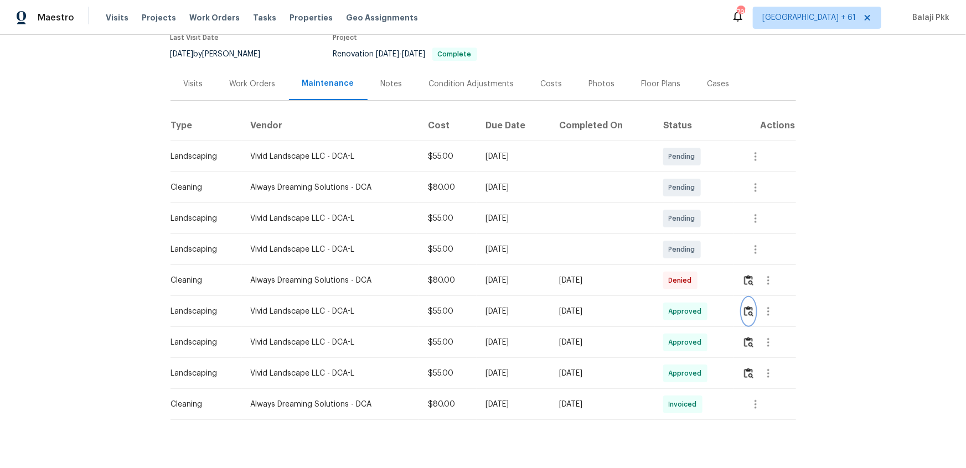
click at [687, 310] on img "button" at bounding box center [748, 311] width 9 height 11
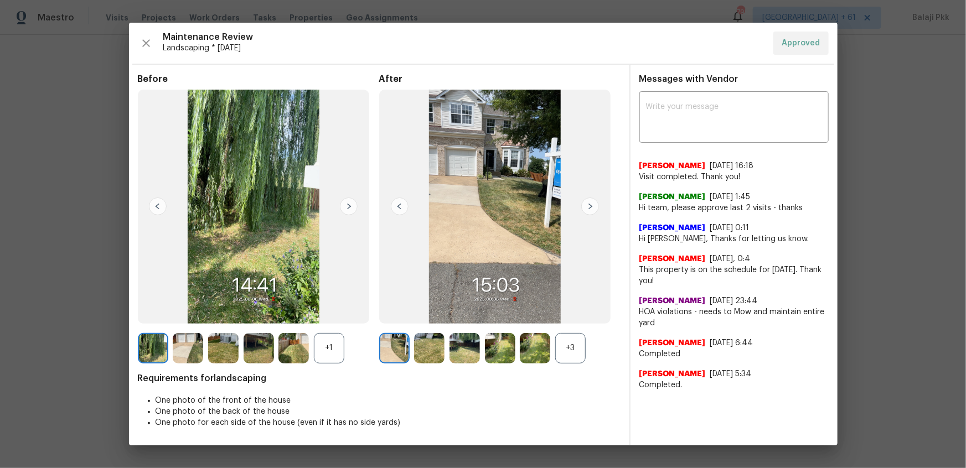
click at [564, 311] on div "+3" at bounding box center [570, 348] width 30 height 30
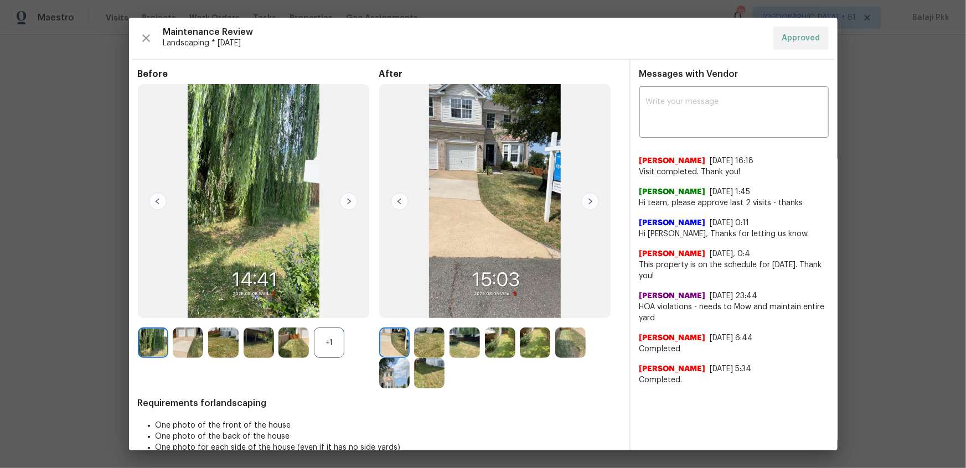
click at [332, 311] on div "+1" at bounding box center [329, 343] width 30 height 30
